Goal: Navigation & Orientation: Find specific page/section

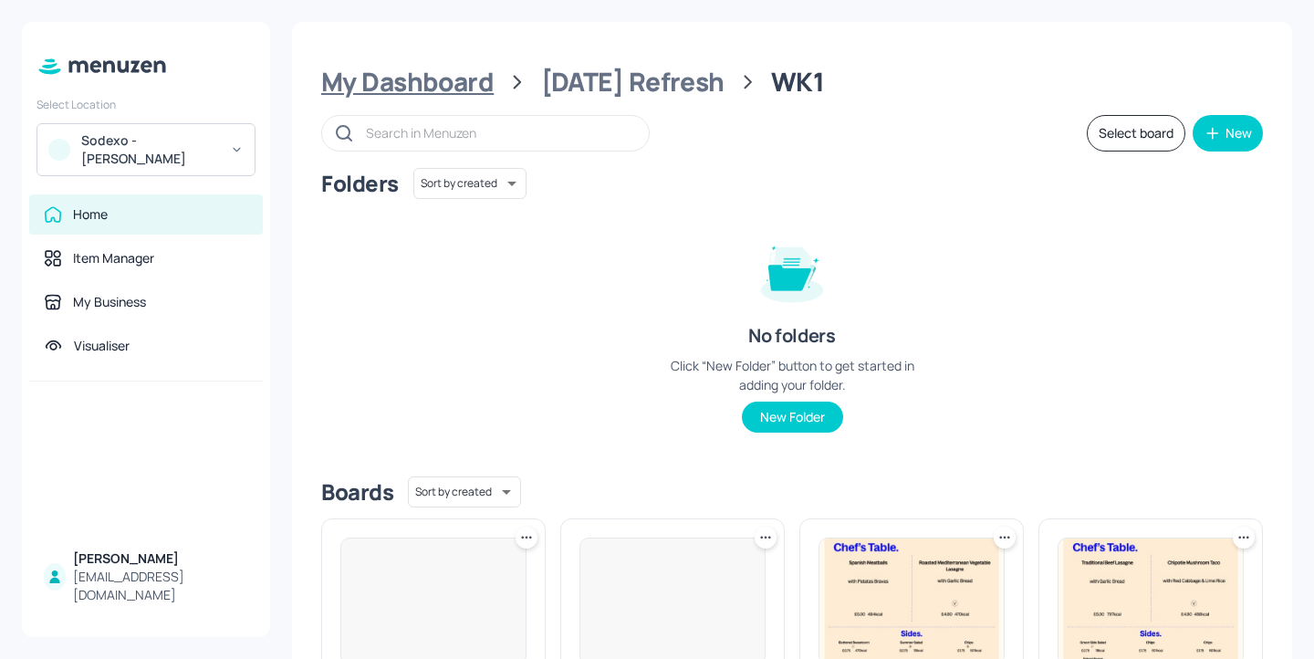
click at [440, 90] on div "My Dashboard" at bounding box center [407, 82] width 172 height 33
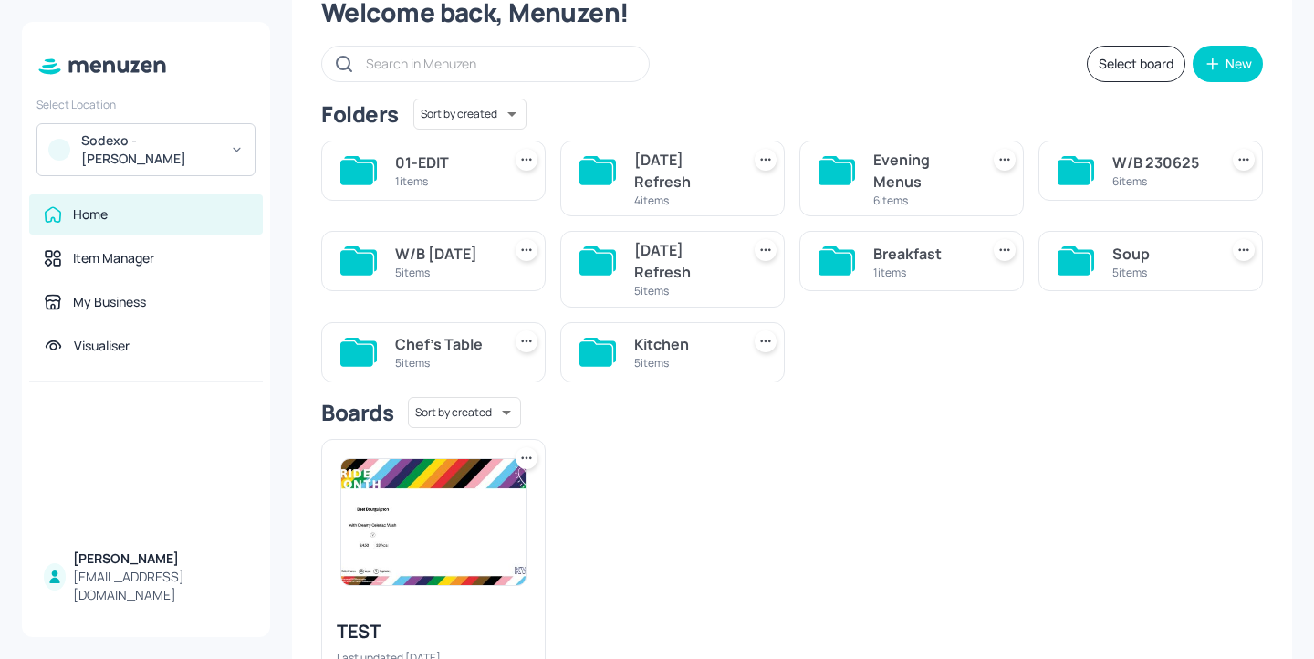
scroll to position [83, 0]
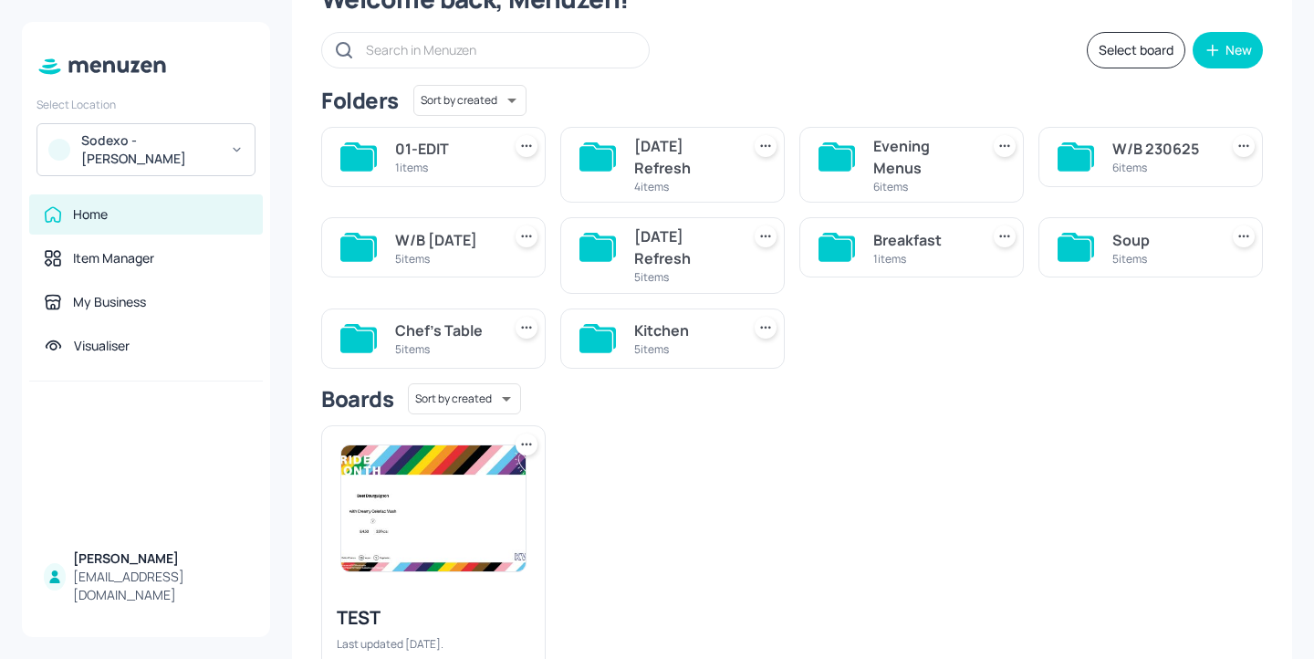
click at [1161, 242] on div "Soup" at bounding box center [1161, 240] width 99 height 22
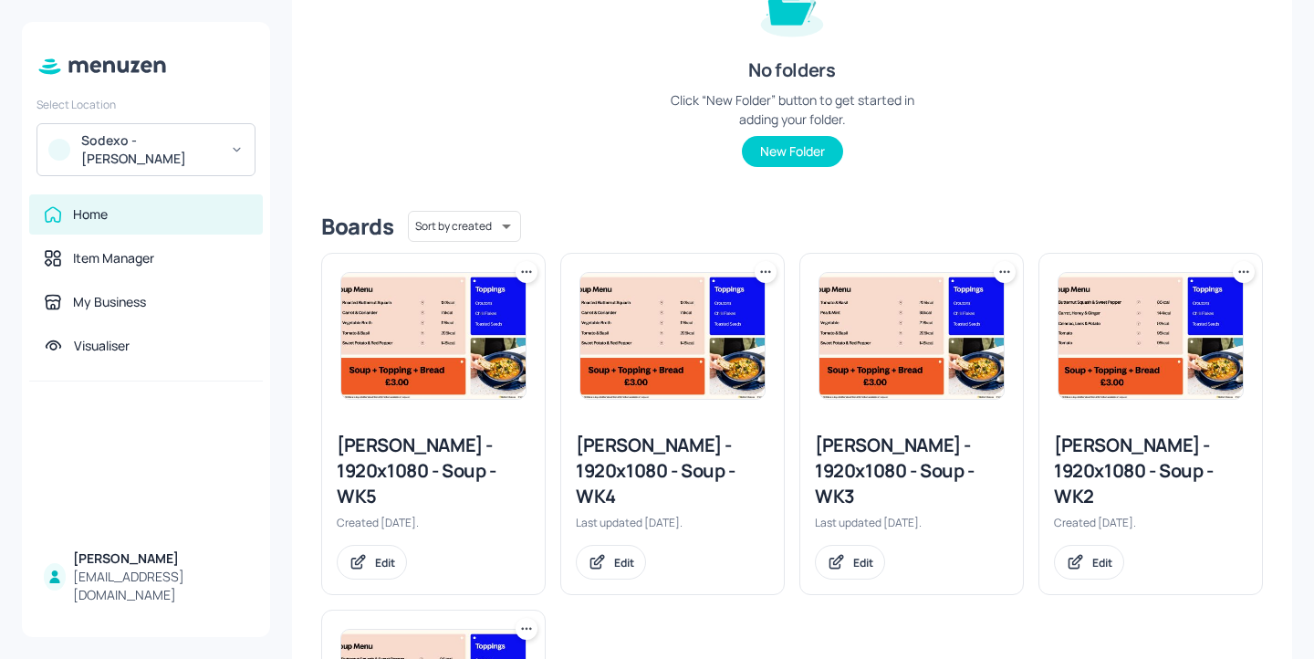
scroll to position [307, 0]
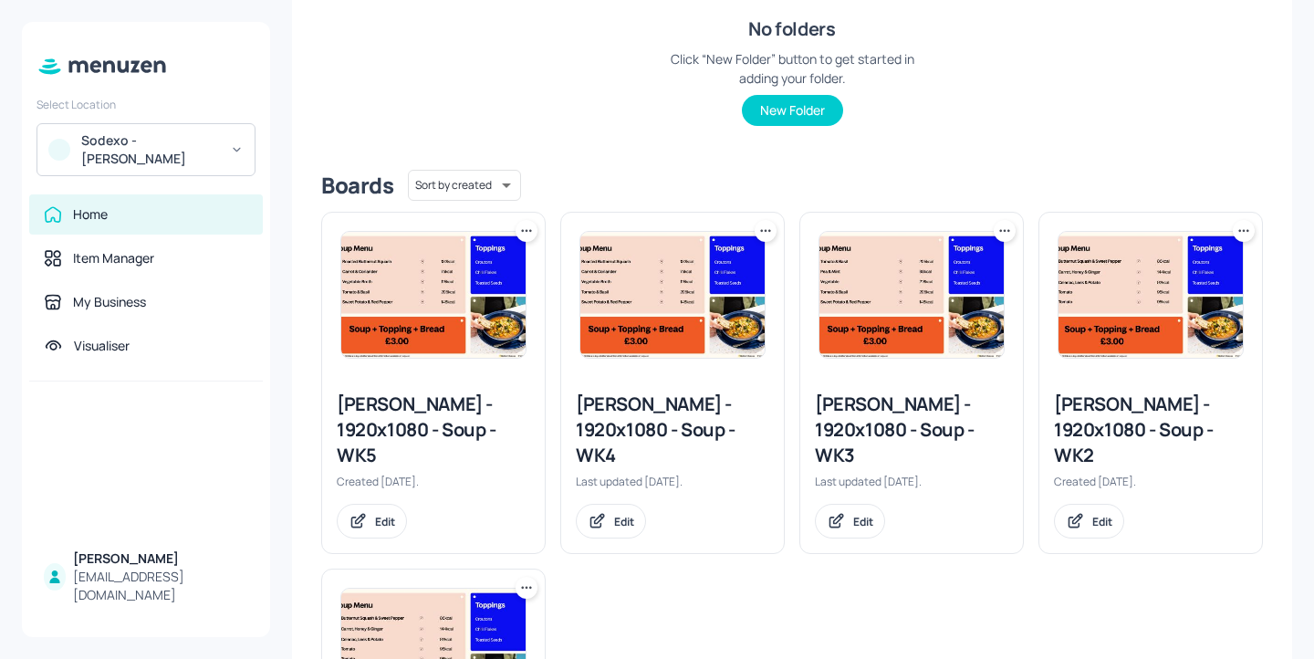
click at [680, 398] on div "[PERSON_NAME] - 1920x1080 - Soup - WK4" at bounding box center [672, 429] width 193 height 77
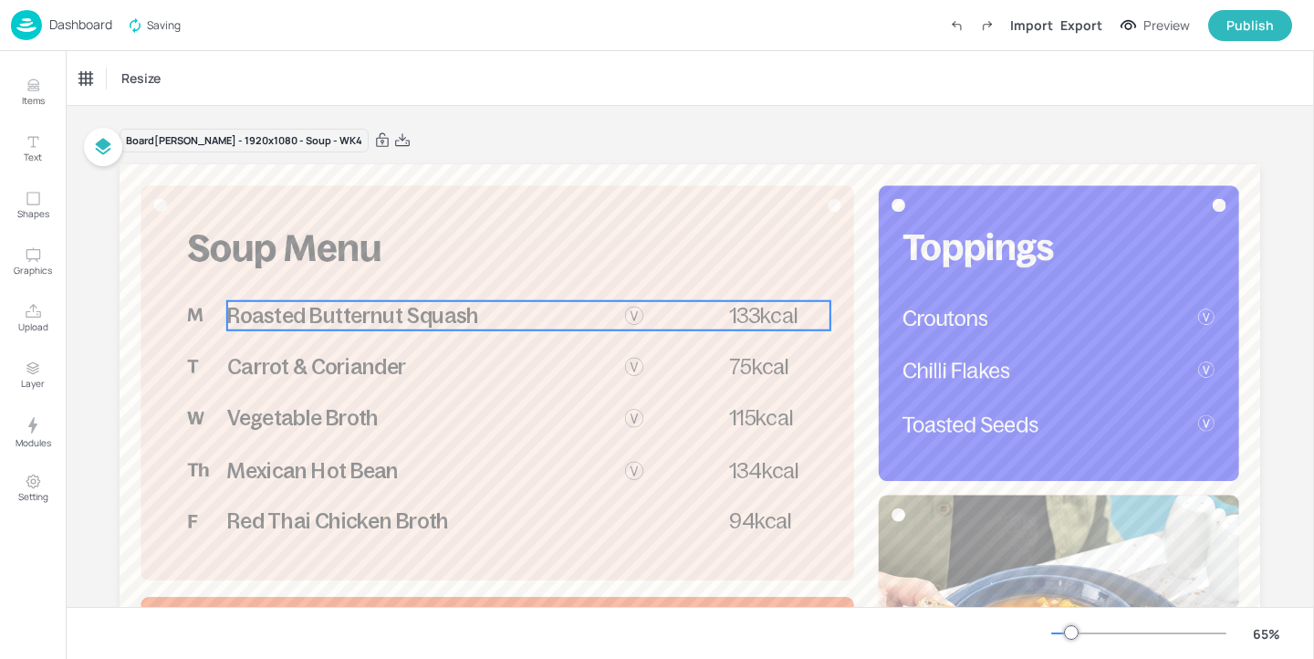
scroll to position [94, 0]
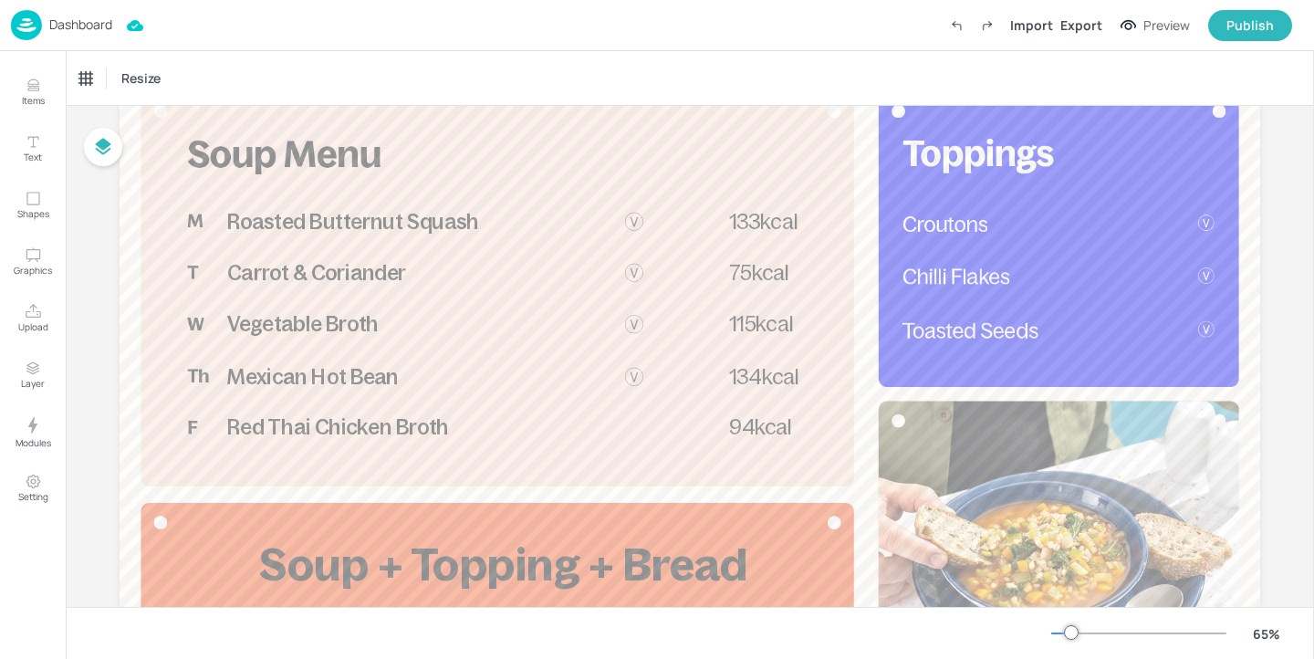
click at [79, 28] on p "Dashboard" at bounding box center [80, 24] width 63 height 13
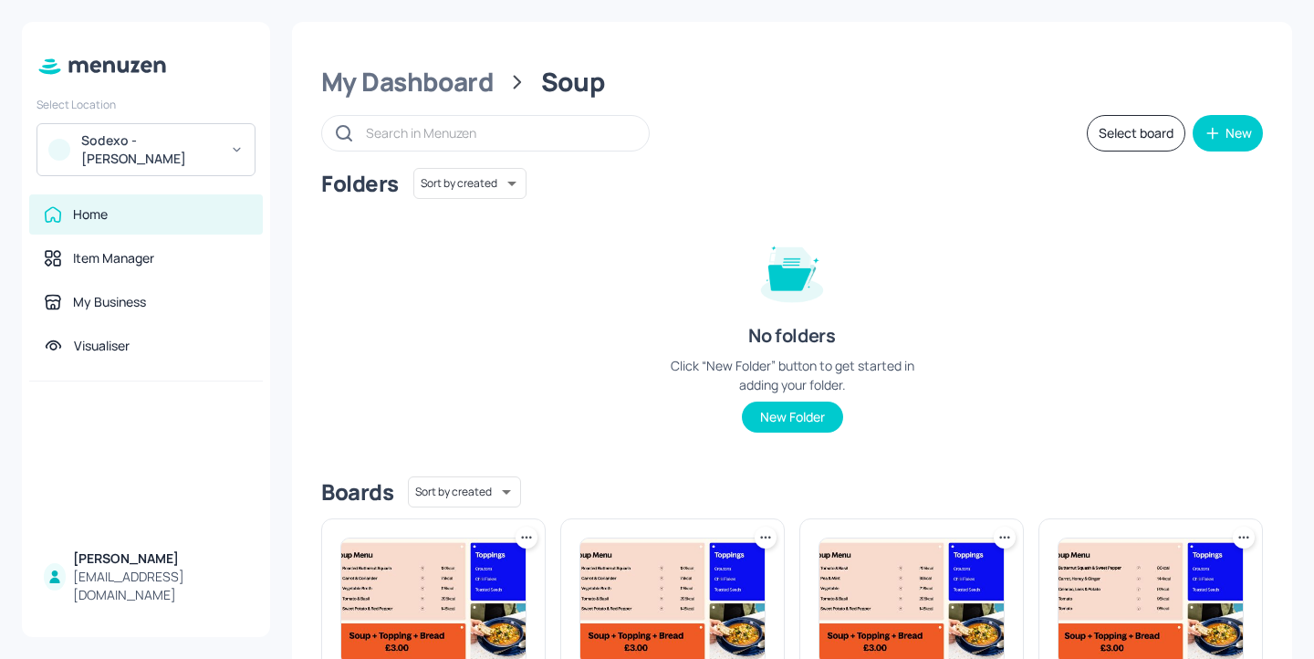
click at [194, 146] on div "Sodexo - [PERSON_NAME]" at bounding box center [150, 149] width 138 height 36
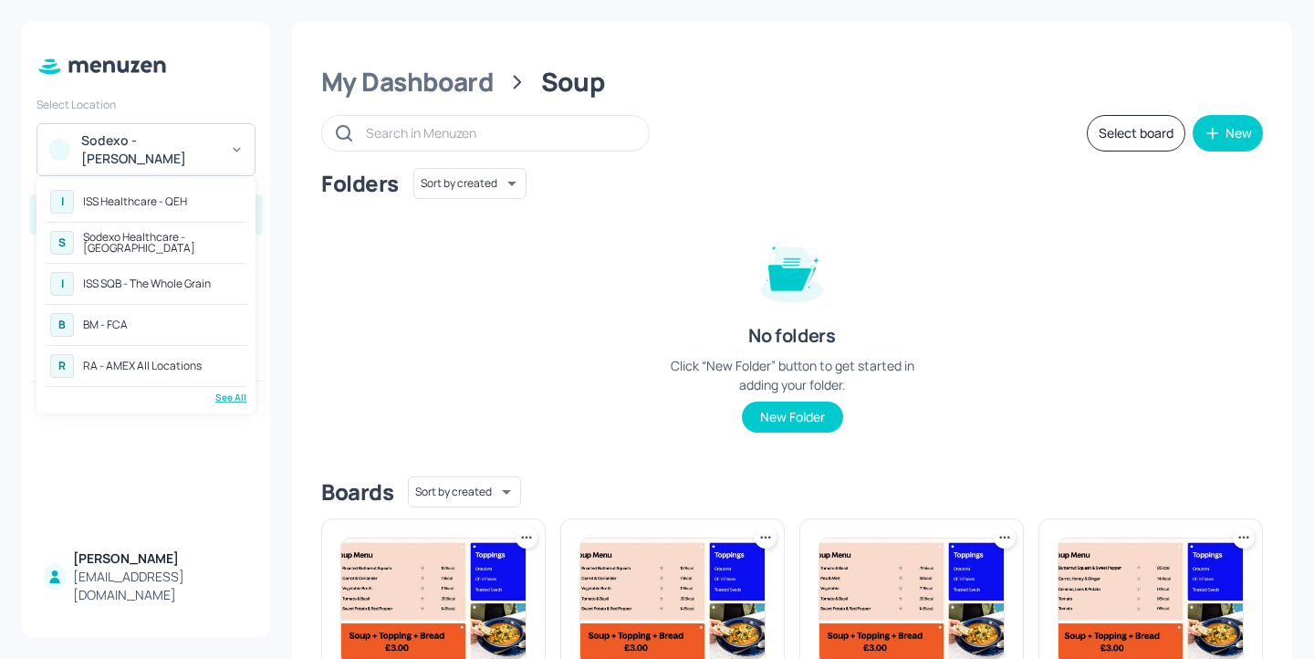
click at [234, 400] on div "See All" at bounding box center [146, 397] width 201 height 14
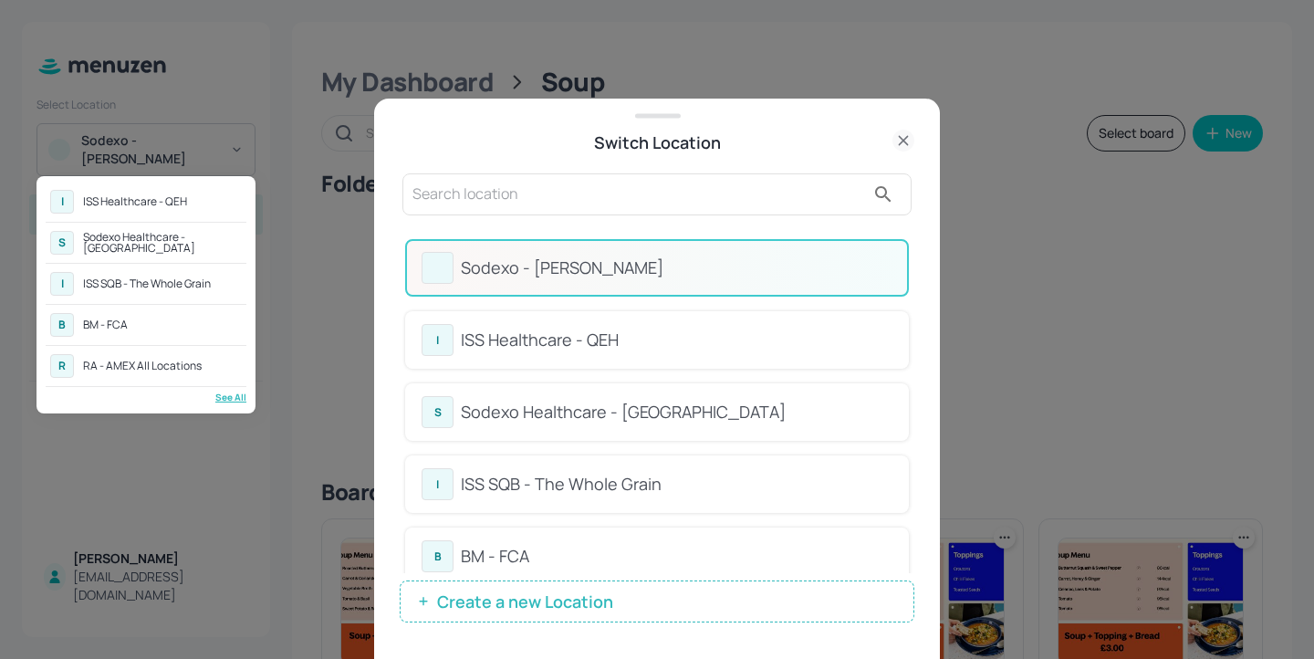
click at [549, 193] on div at bounding box center [657, 329] width 1314 height 659
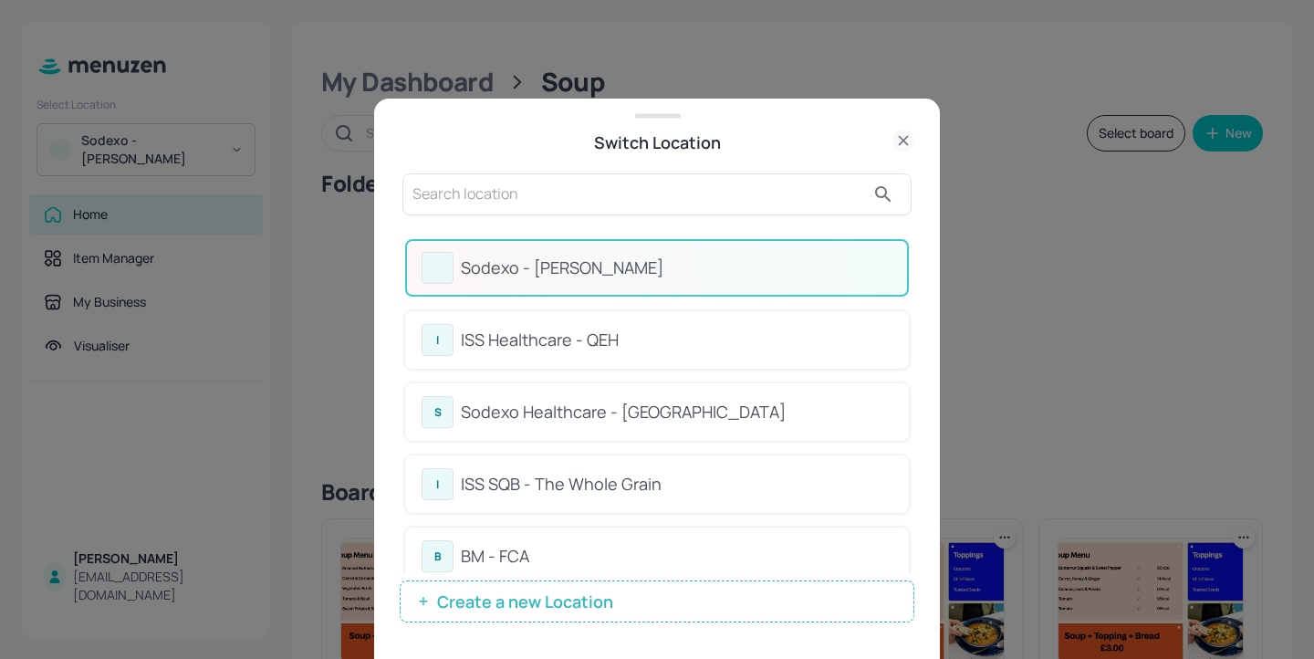
click at [500, 193] on div "I ISS Healthcare - QEH S Sodexo Healthcare - [GEOGRAPHIC_DATA] I ISS SQB - The …" at bounding box center [657, 329] width 1314 height 659
click at [475, 201] on input "text" at bounding box center [638, 194] width 453 height 29
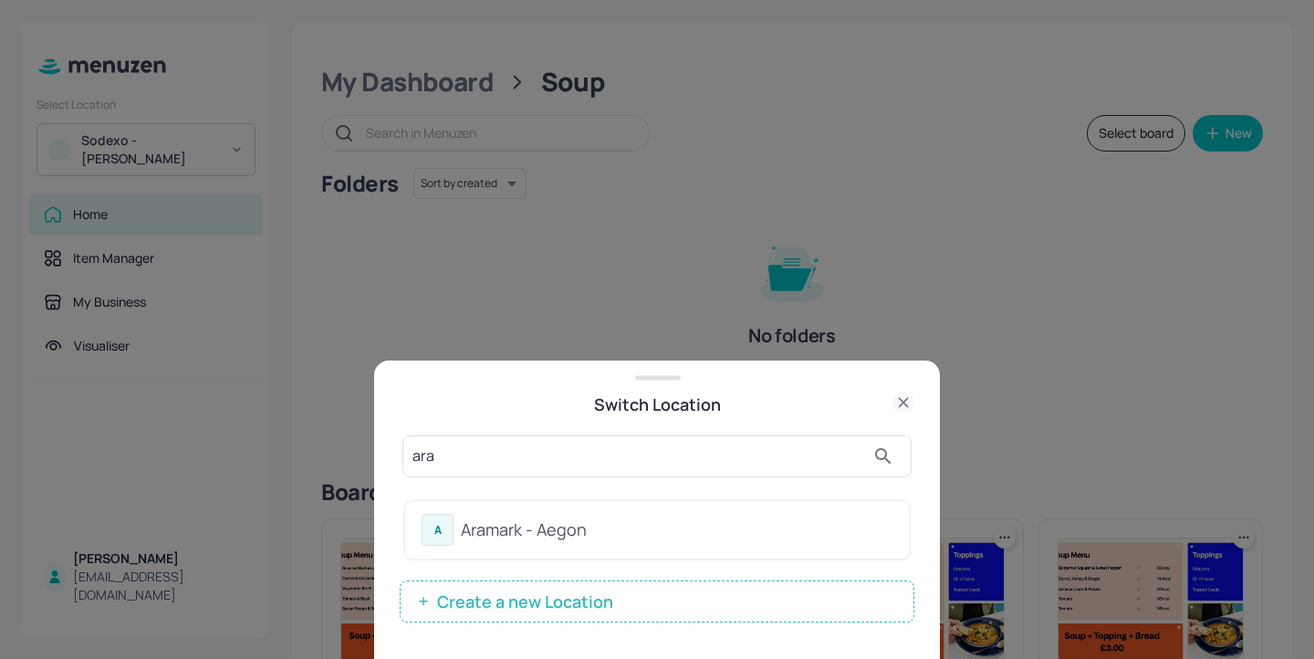
type input "ara"
click at [595, 516] on div "A Aramark - Aegon" at bounding box center [657, 530] width 471 height 32
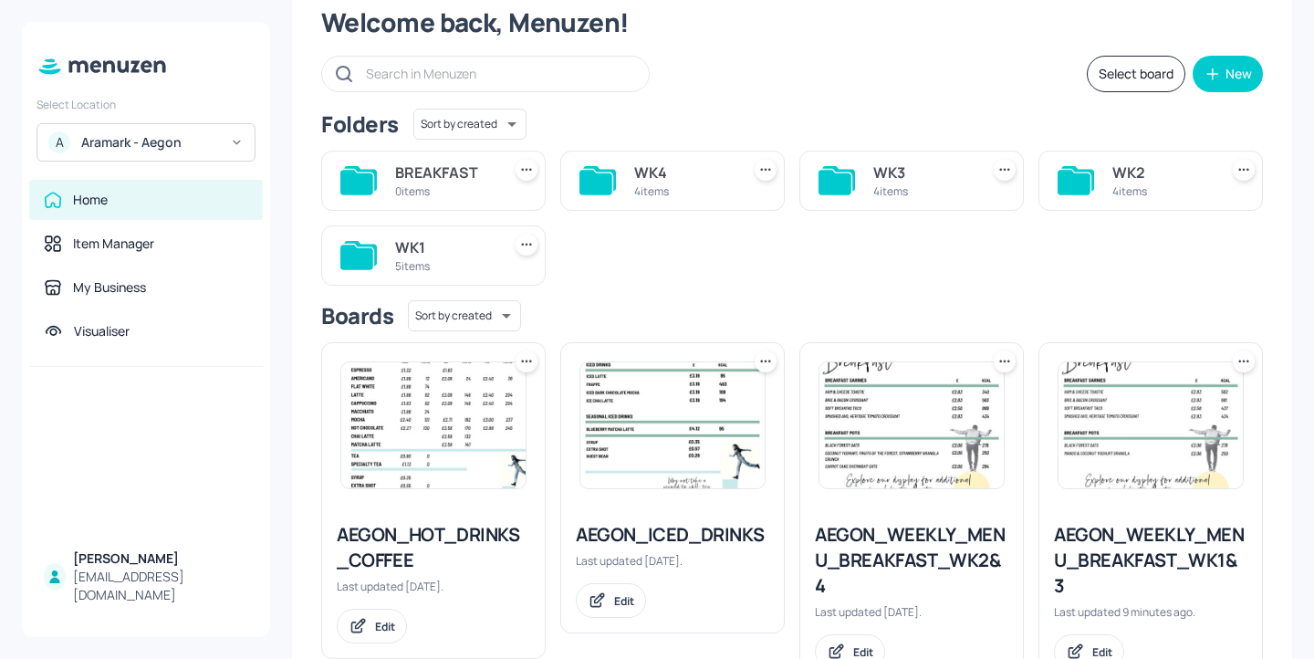
scroll to position [69, 0]
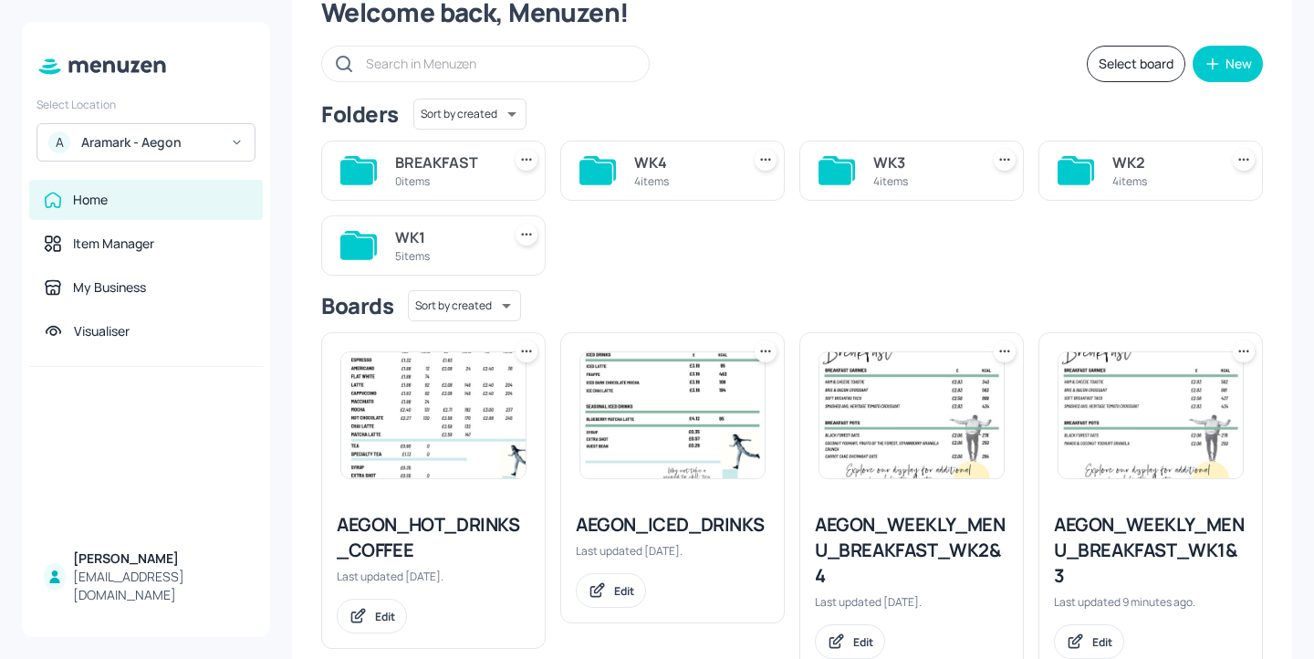
click at [696, 184] on div "4 items" at bounding box center [683, 181] width 99 height 16
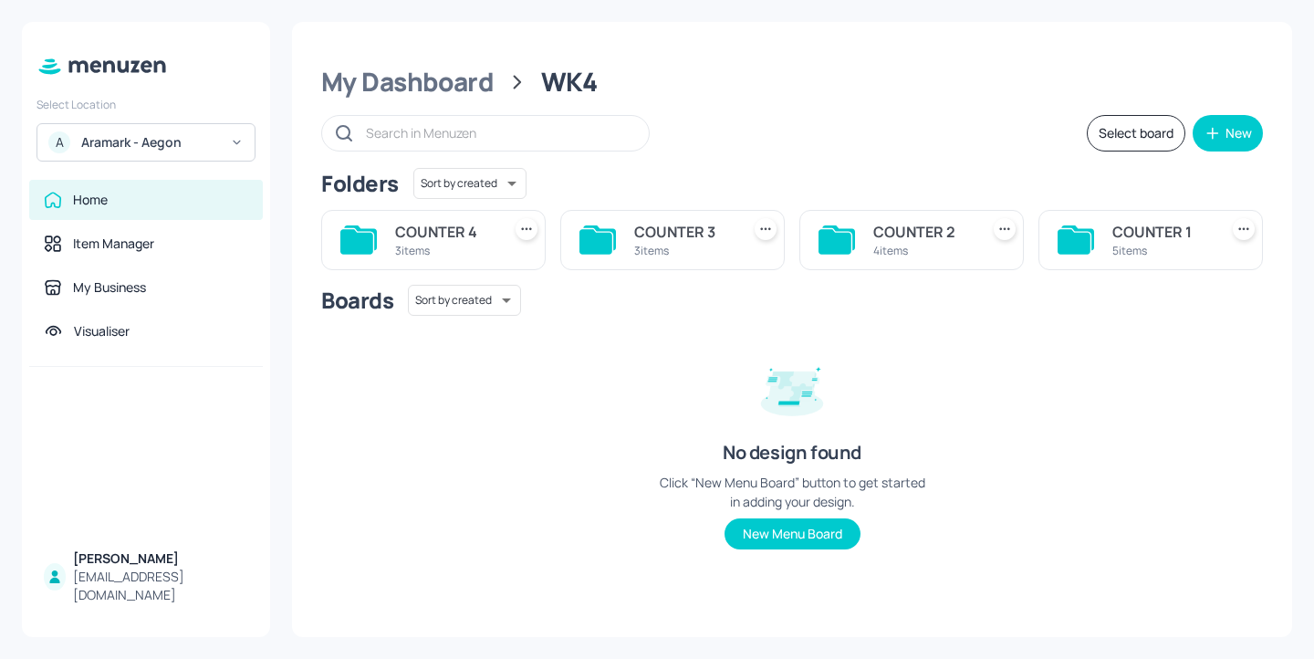
scroll to position [0, 0]
click at [705, 233] on div "COUNTER 3" at bounding box center [683, 232] width 99 height 22
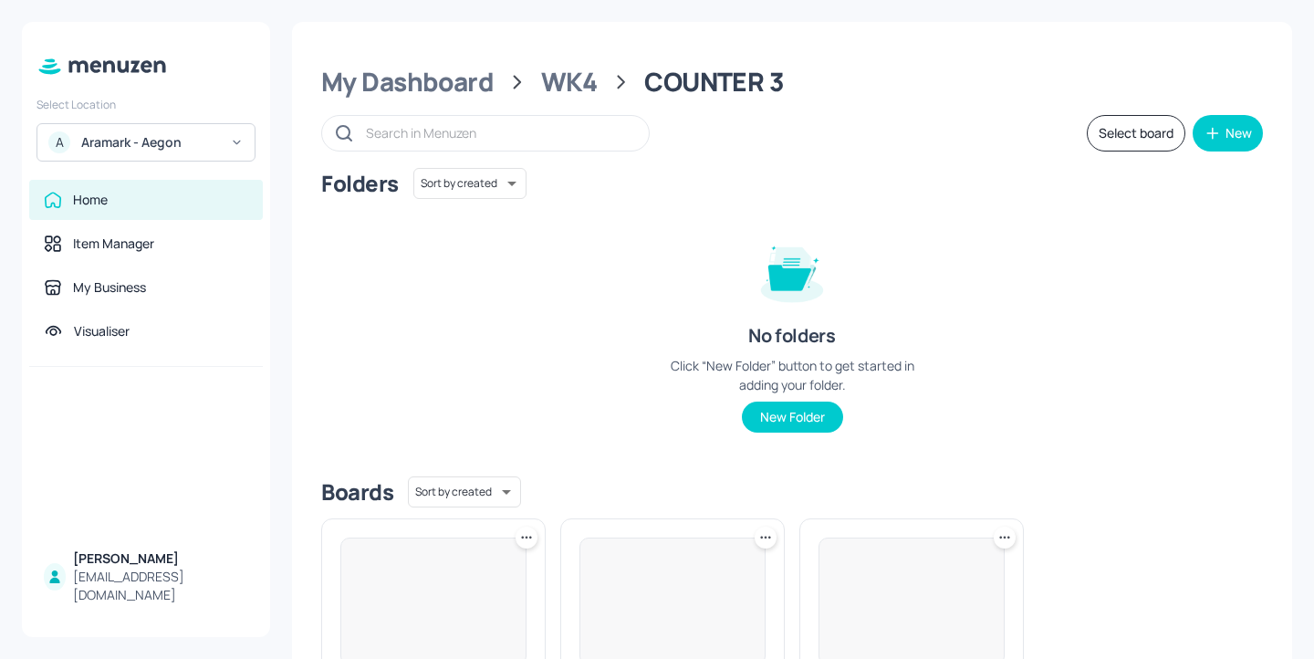
scroll to position [245, 0]
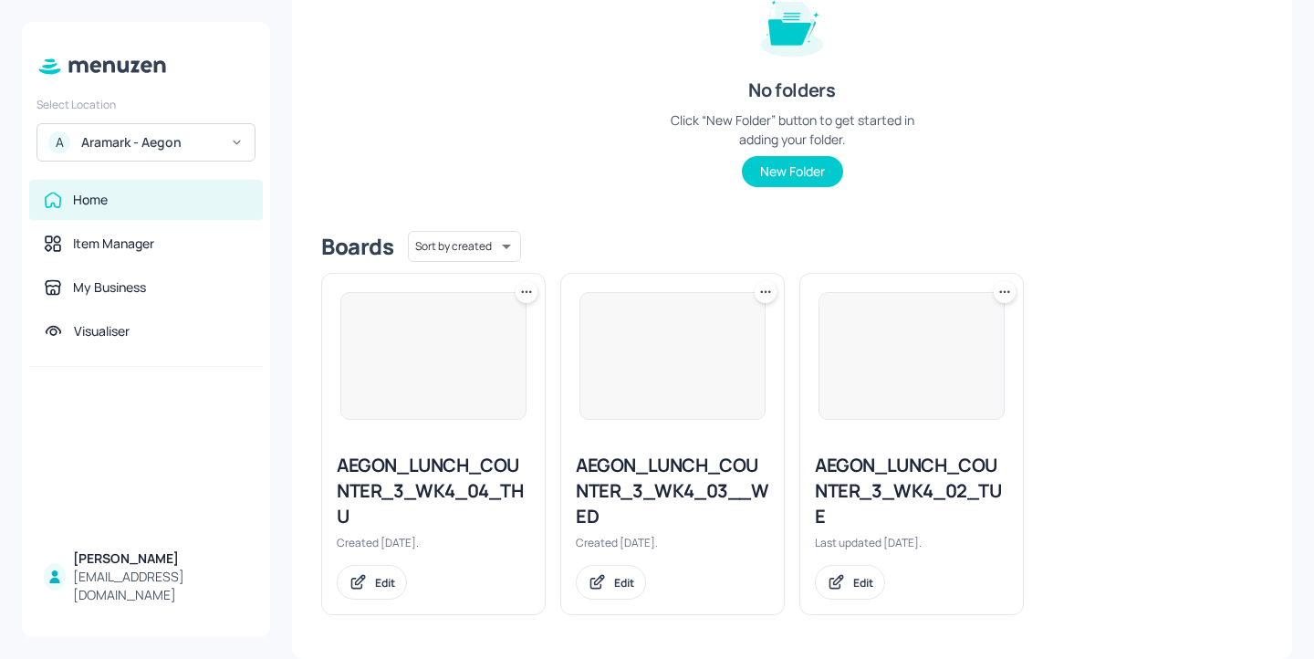
click at [690, 464] on div "AEGON_LUNCH_COUNTER_3_WK4_03__WED" at bounding box center [672, 491] width 193 height 77
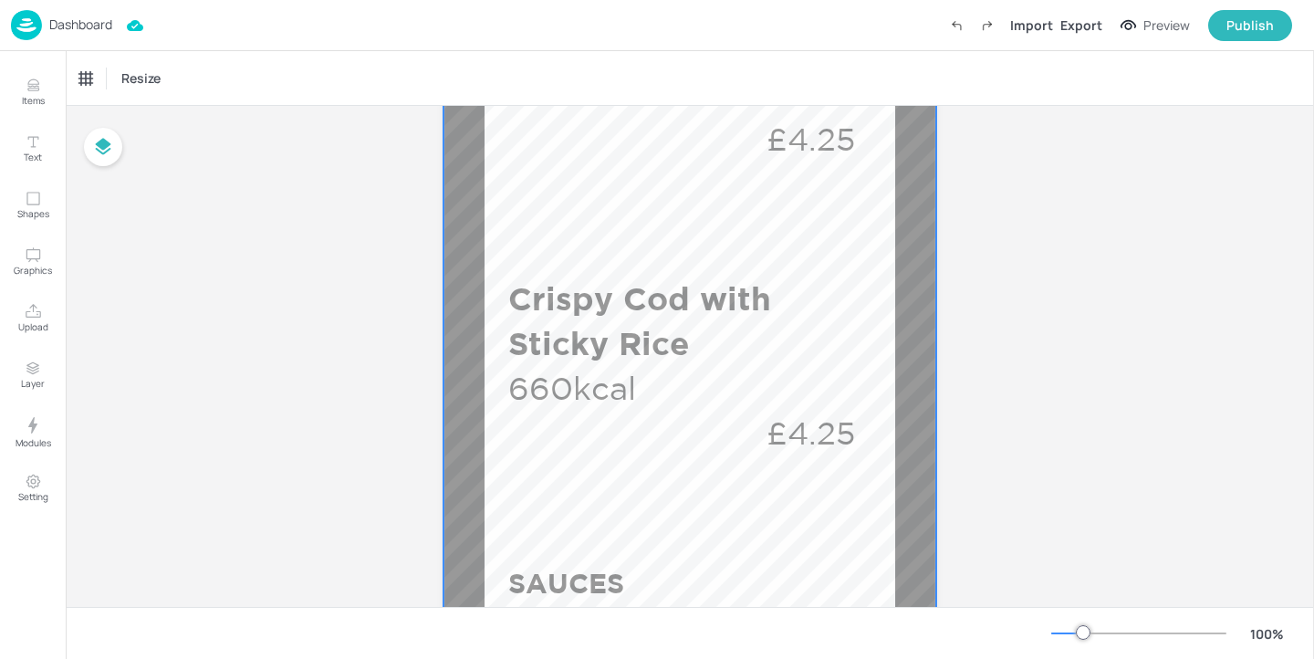
scroll to position [886, 0]
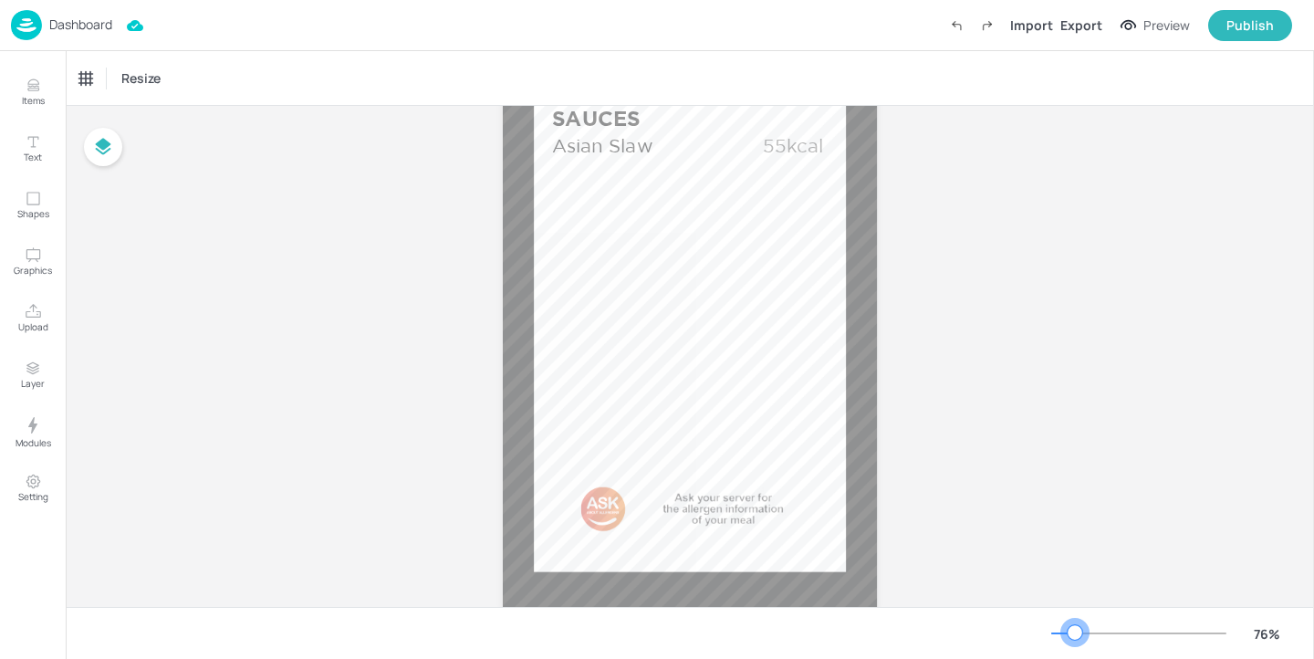
click at [1075, 630] on div at bounding box center [1074, 632] width 15 height 15
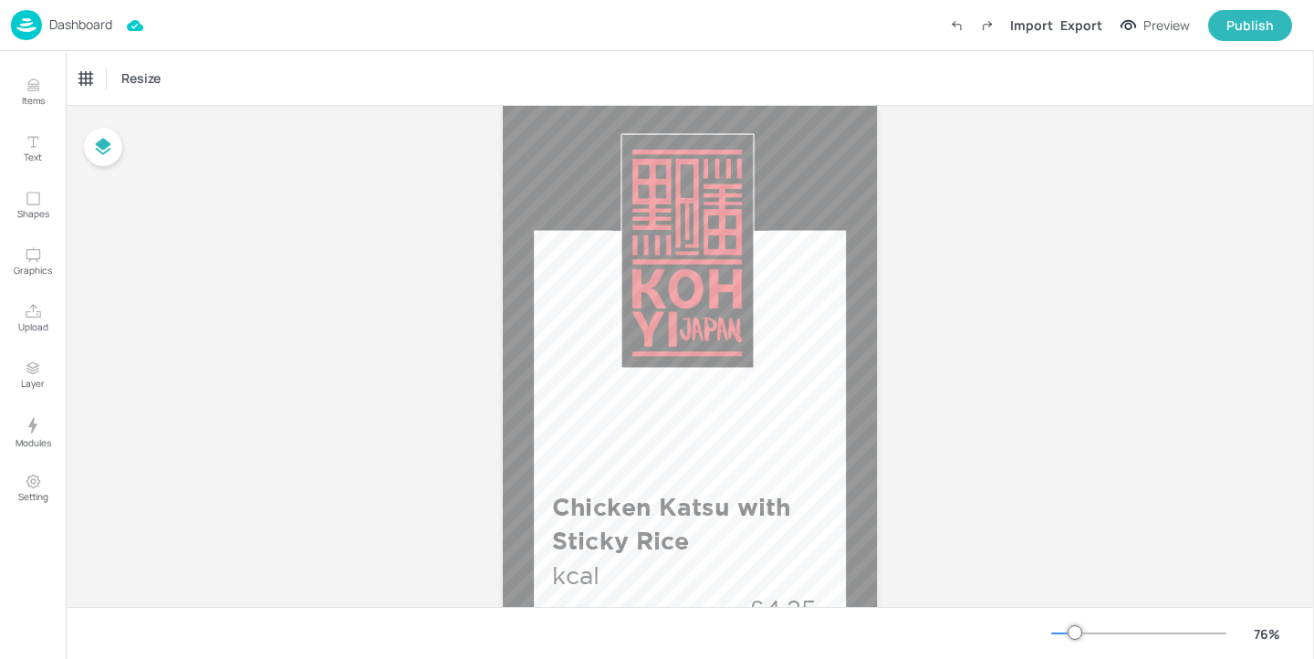
scroll to position [0, 0]
